Goal: Book appointment/travel/reservation

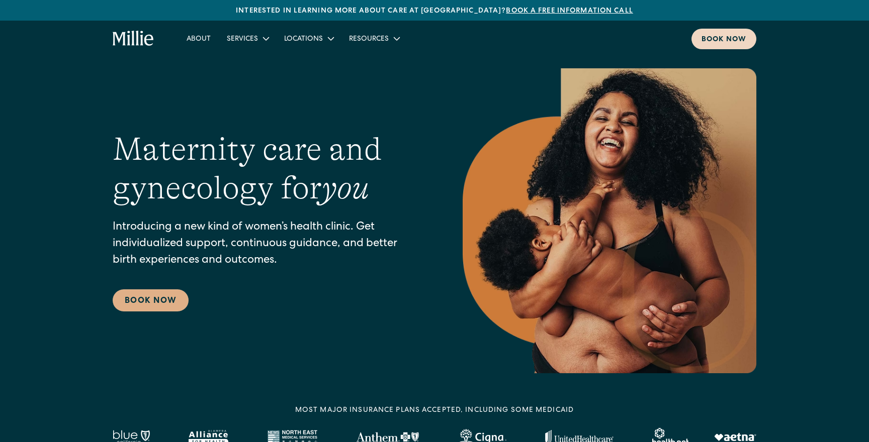
click at [724, 38] on div "Book now" at bounding box center [723, 40] width 45 height 11
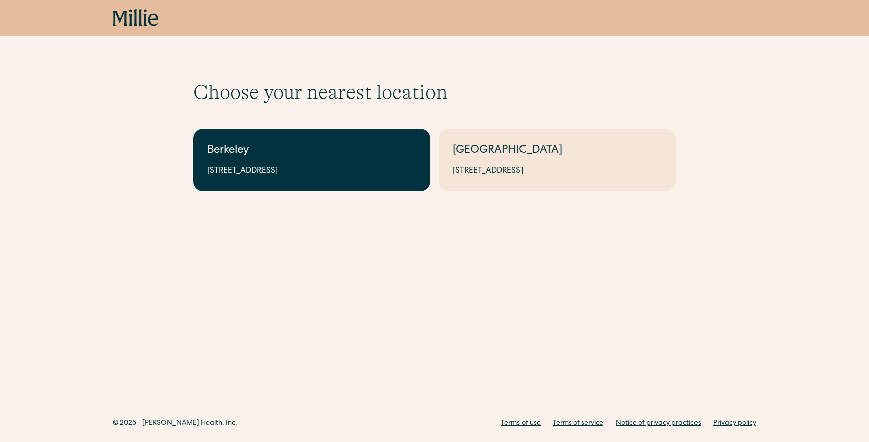
click at [360, 135] on link "Berkeley 2999 Regent St, Suite 524, Berkeley, CA 94705" at bounding box center [311, 160] width 237 height 63
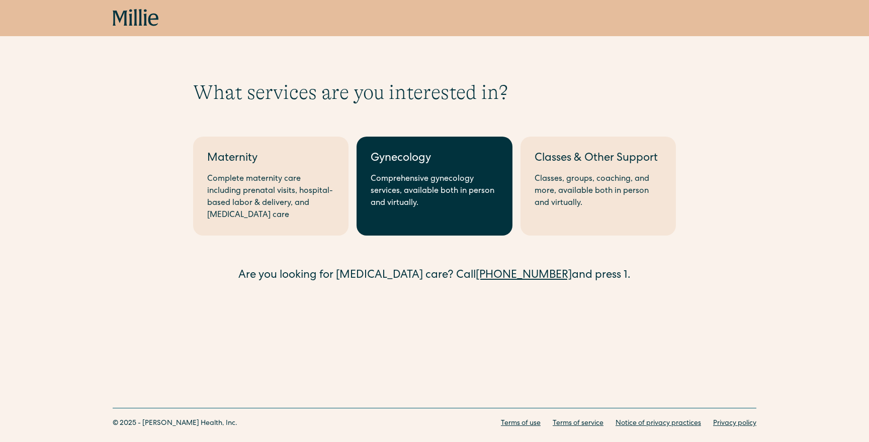
click at [460, 166] on div "Gynecology" at bounding box center [433, 159] width 127 height 17
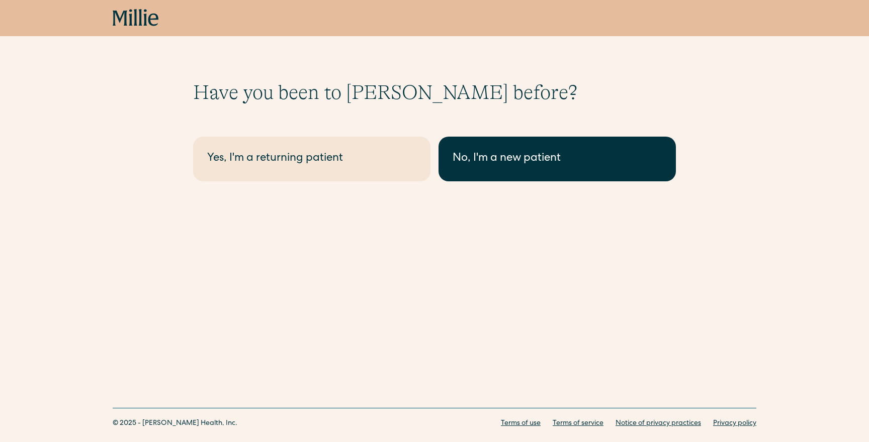
click at [503, 162] on div "No, I'm a new patient" at bounding box center [556, 159] width 209 height 17
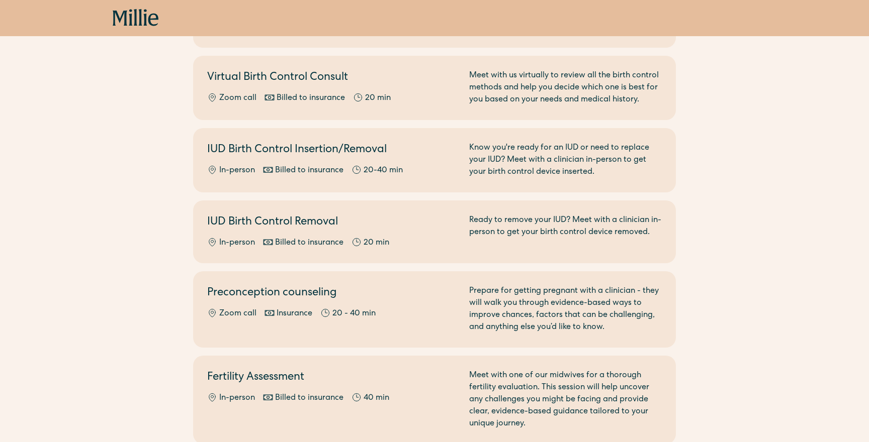
scroll to position [456, 0]
click at [682, 225] on div "Select the option that best suits your needs. Before you book maternity care, p…" at bounding box center [434, 143] width 869 height 1039
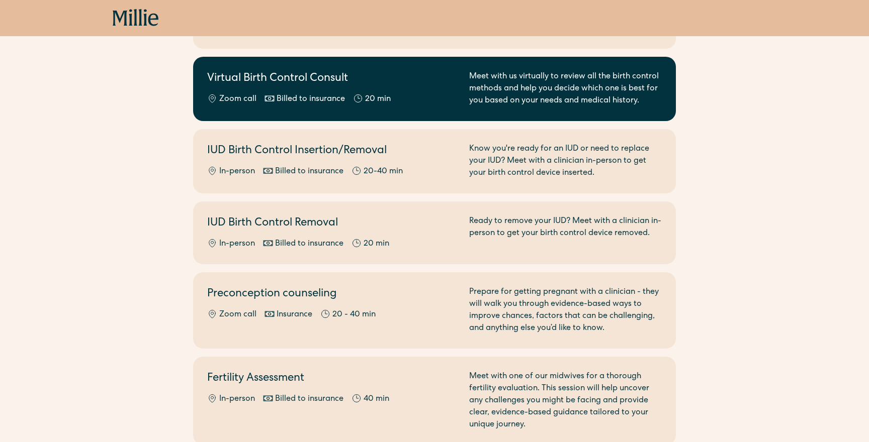
click at [465, 87] on div "Virtual Birth Control Consult Zoom call Billed to insurance 20 min Meet with us…" at bounding box center [434, 89] width 454 height 36
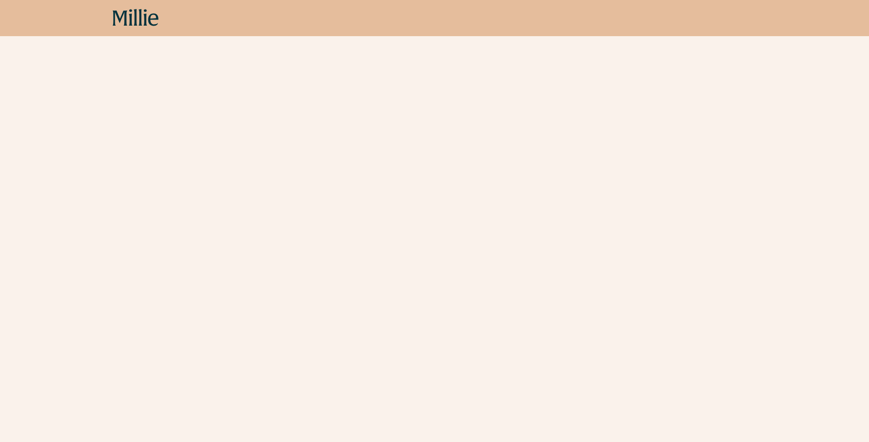
scroll to position [184, 0]
click at [137, 17] on icon at bounding box center [136, 18] width 46 height 18
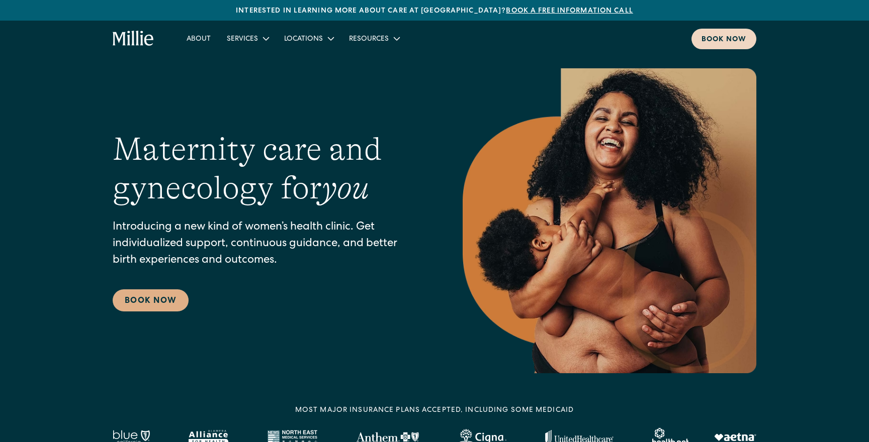
click at [713, 36] on div "Book now" at bounding box center [723, 40] width 45 height 11
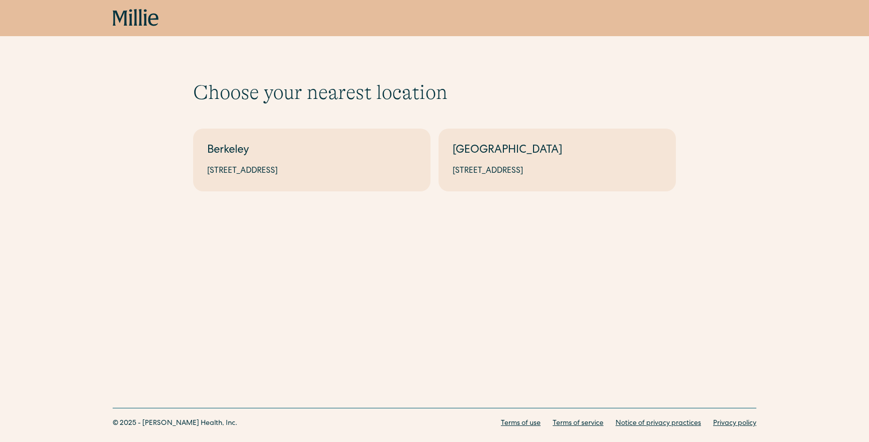
click at [309, 198] on div "Choose your nearest location Shows if there's no [GEOGRAPHIC_DATA][STREET_ADDRE…" at bounding box center [434, 120] width 869 height 240
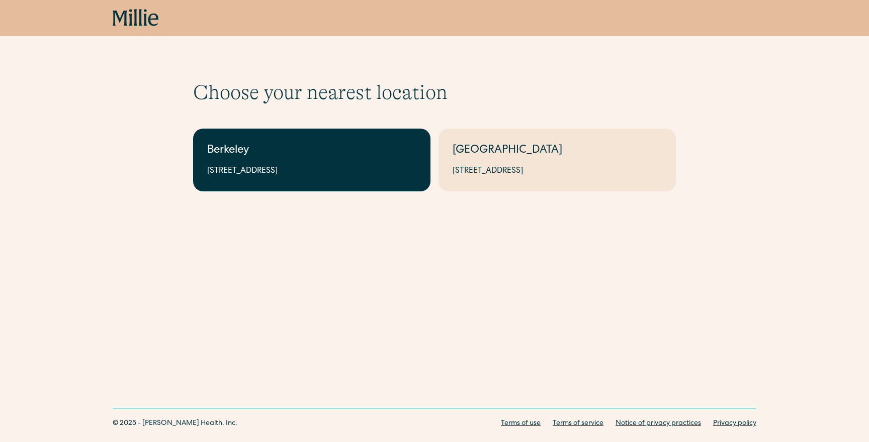
click at [315, 153] on div "Berkeley" at bounding box center [311, 151] width 209 height 17
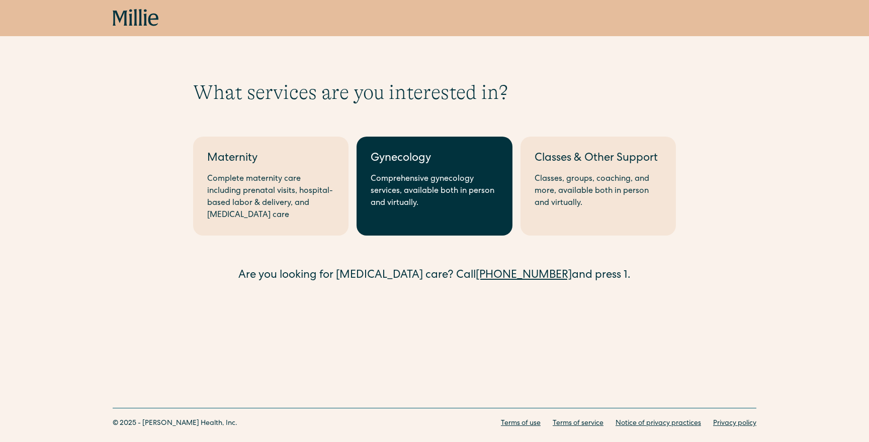
click at [451, 174] on div "Comprehensive gynecology services, available both in person and virtually." at bounding box center [433, 191] width 127 height 36
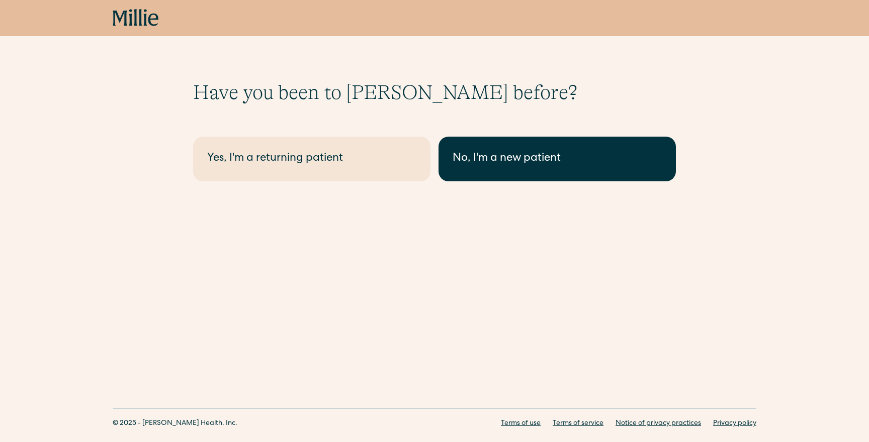
click at [541, 153] on div "No, I'm a new patient" at bounding box center [556, 159] width 209 height 17
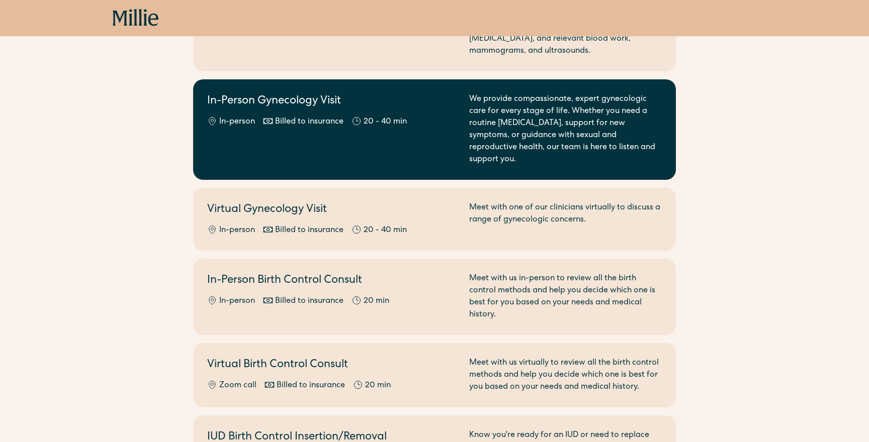
scroll to position [176, 0]
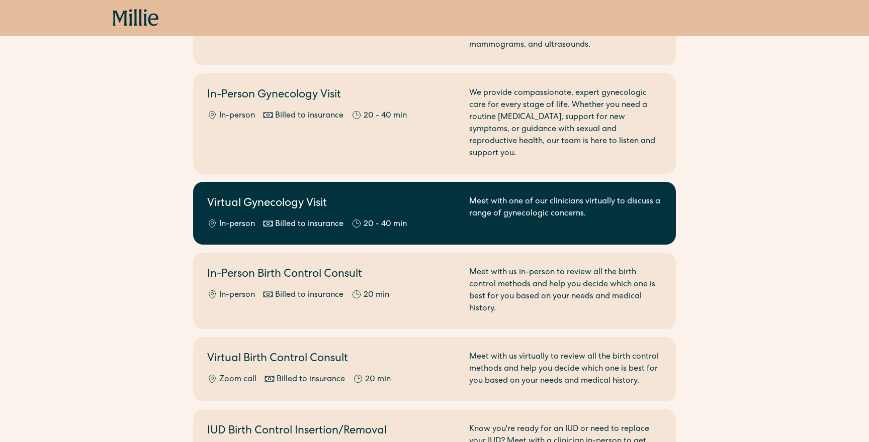
click at [462, 203] on div "Virtual Gynecology Visit In-person Billed to insurance 20 - 40 min Meet with on…" at bounding box center [434, 213] width 454 height 35
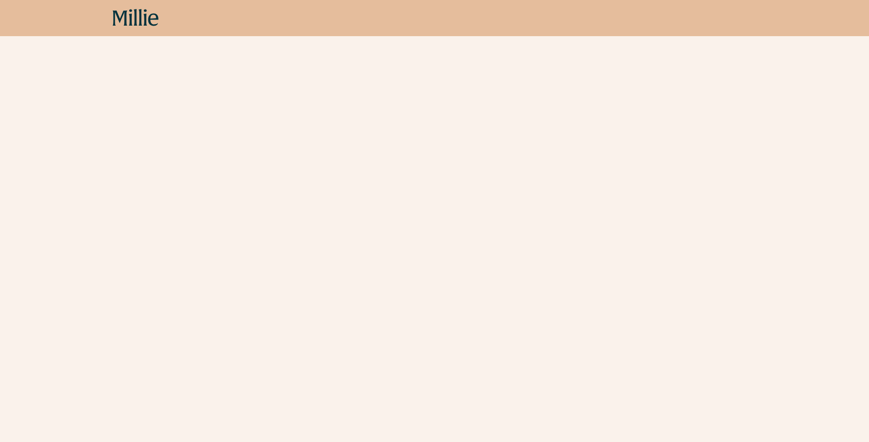
scroll to position [345, 0]
click at [129, 16] on icon at bounding box center [136, 18] width 46 height 18
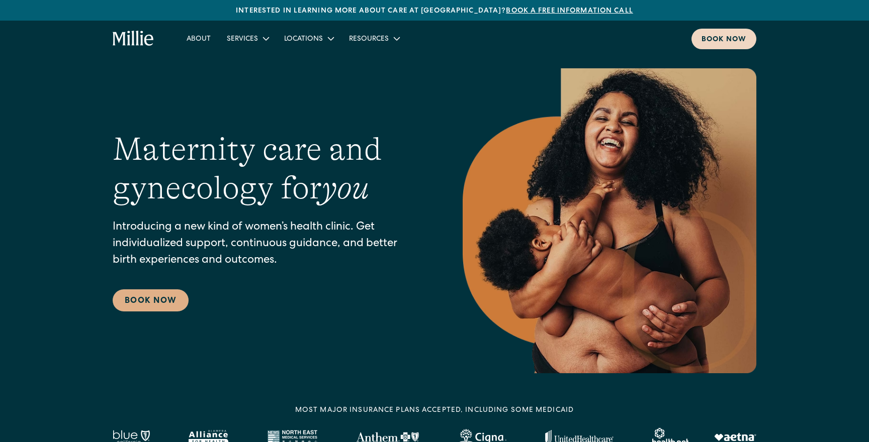
click at [728, 36] on div "Book now" at bounding box center [723, 40] width 45 height 11
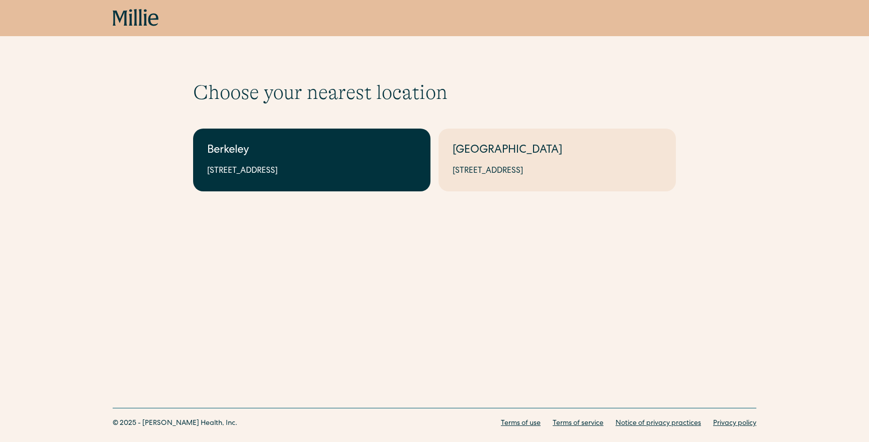
click at [305, 149] on div "Berkeley" at bounding box center [311, 151] width 209 height 17
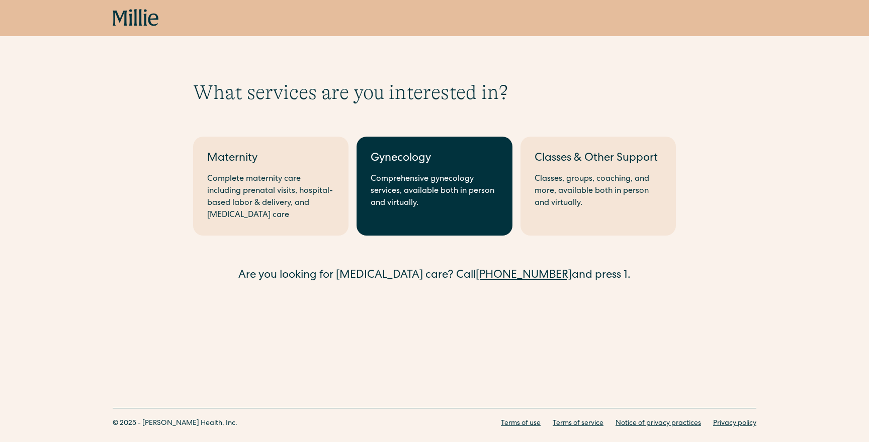
click at [413, 196] on div "Comprehensive gynecology services, available both in person and virtually." at bounding box center [433, 191] width 127 height 36
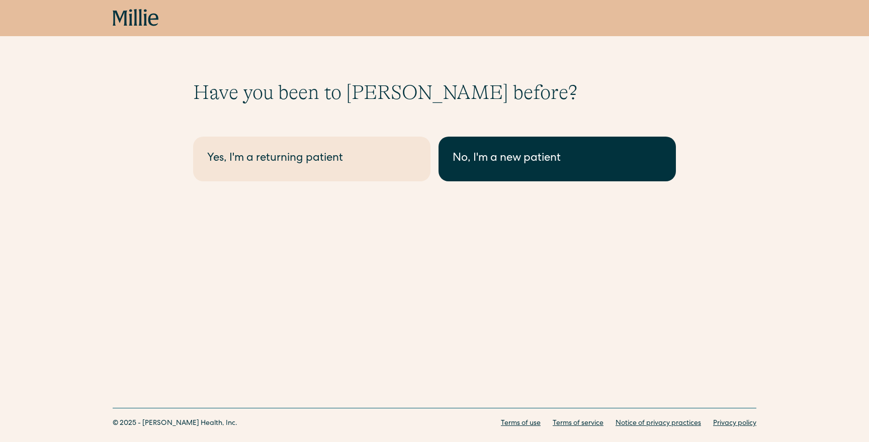
click at [495, 176] on link "No, I'm a new patient" at bounding box center [556, 159] width 237 height 45
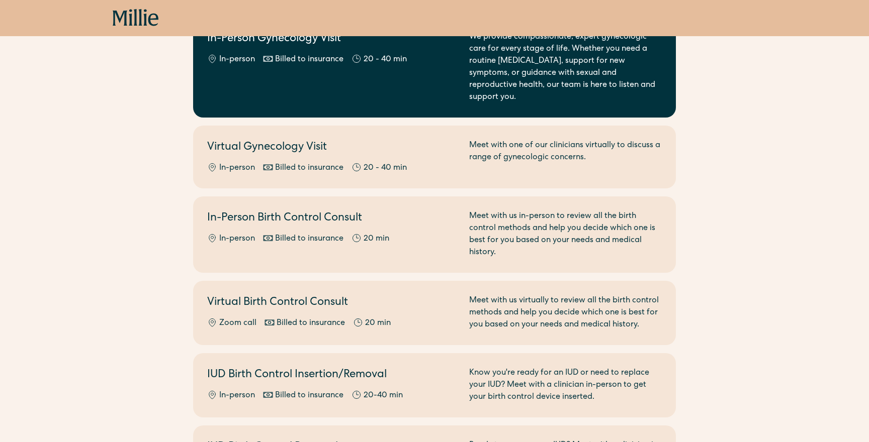
scroll to position [241, 0]
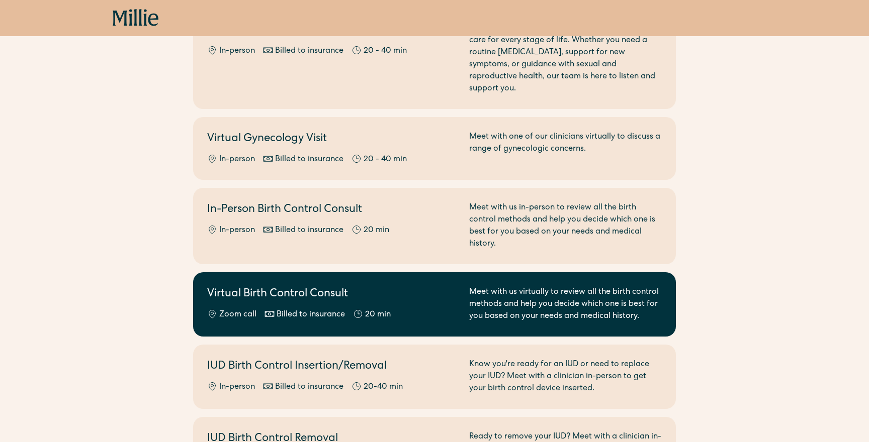
click at [422, 287] on h2 "Virtual Birth Control Consult" at bounding box center [332, 295] width 250 height 17
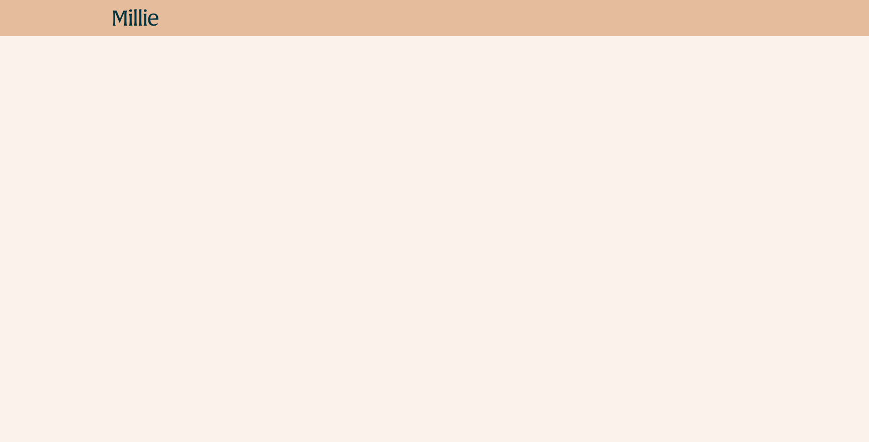
scroll to position [126, 0]
